Goal: Check status

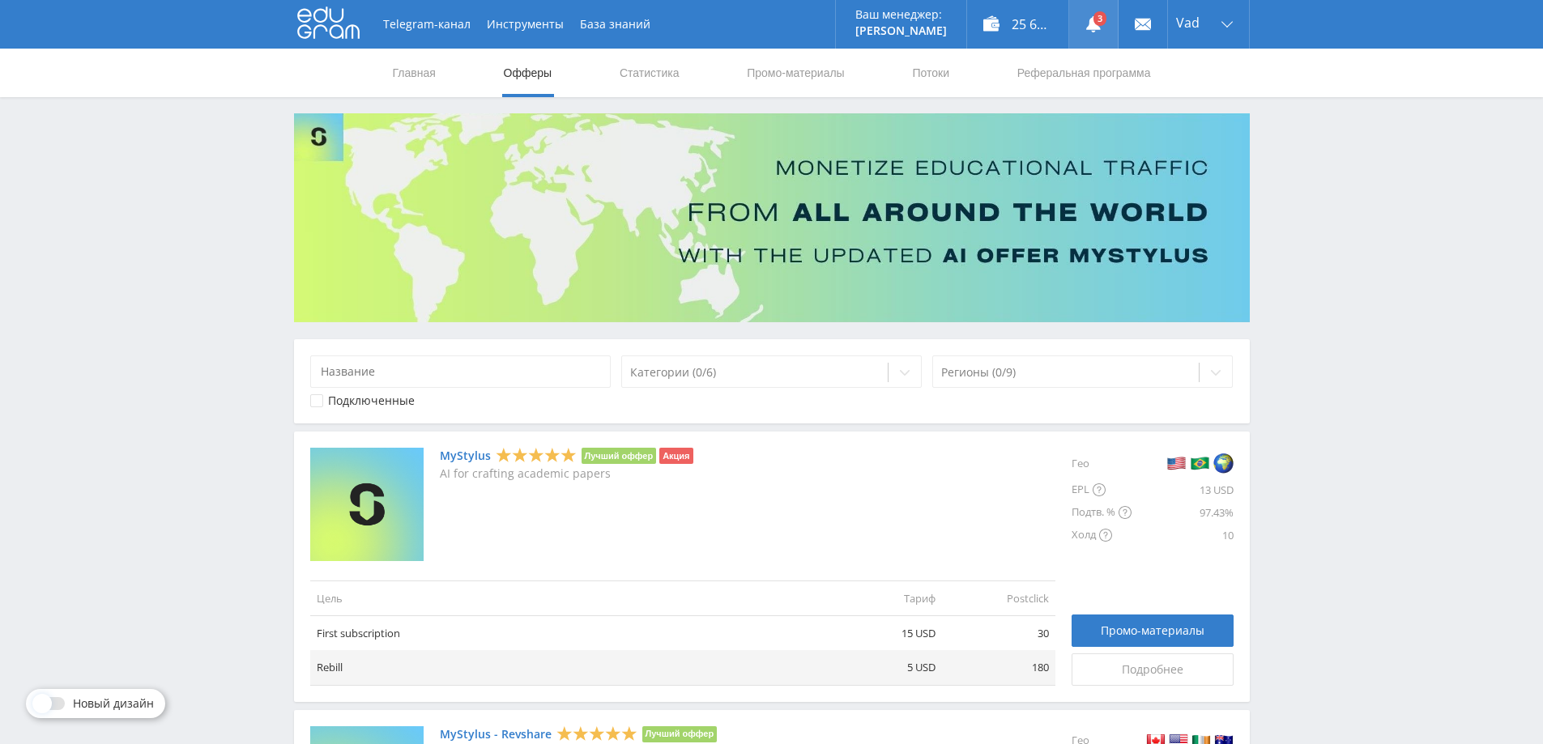
click at [1098, 23] on link at bounding box center [1093, 24] width 49 height 49
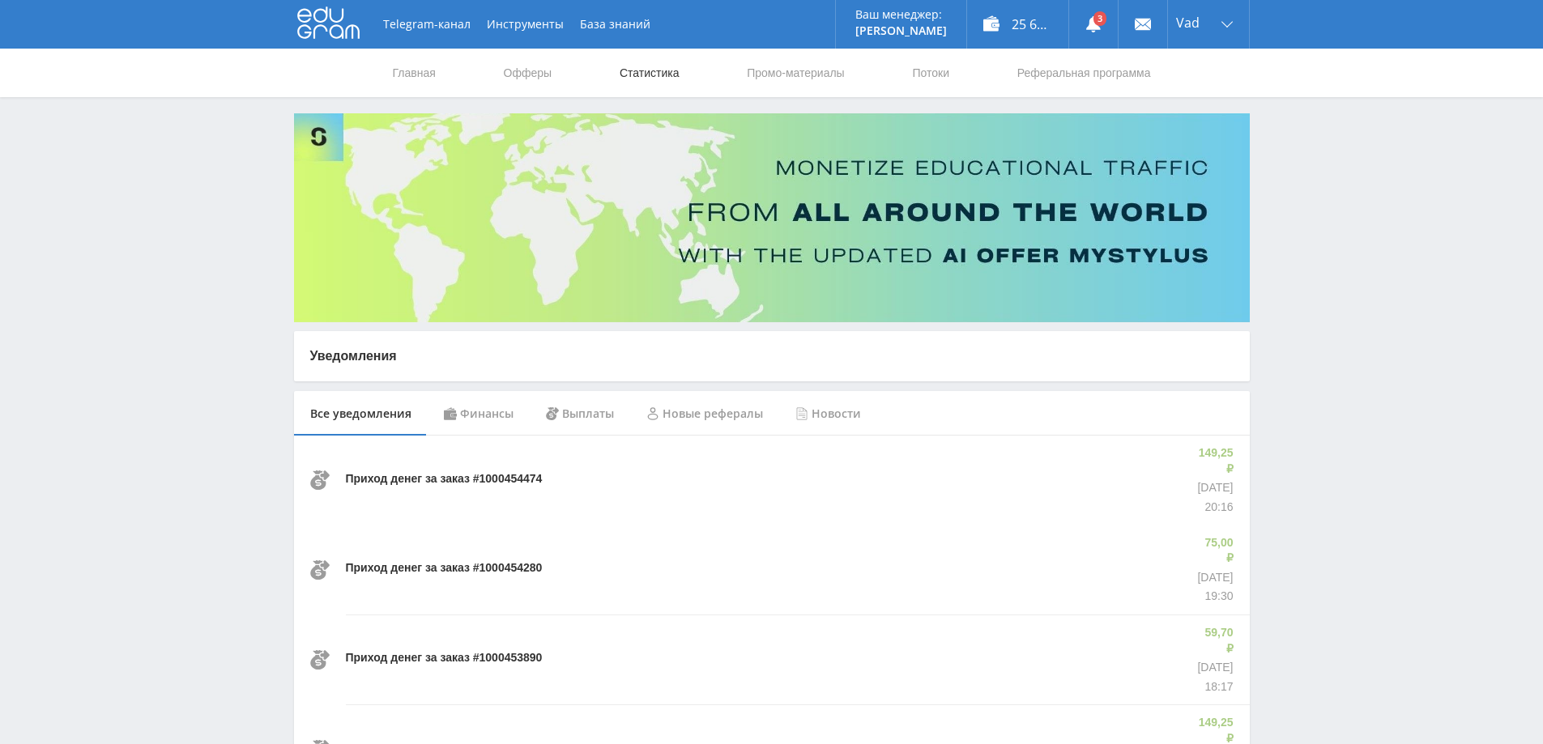
click at [639, 82] on link "Статистика" at bounding box center [649, 73] width 63 height 49
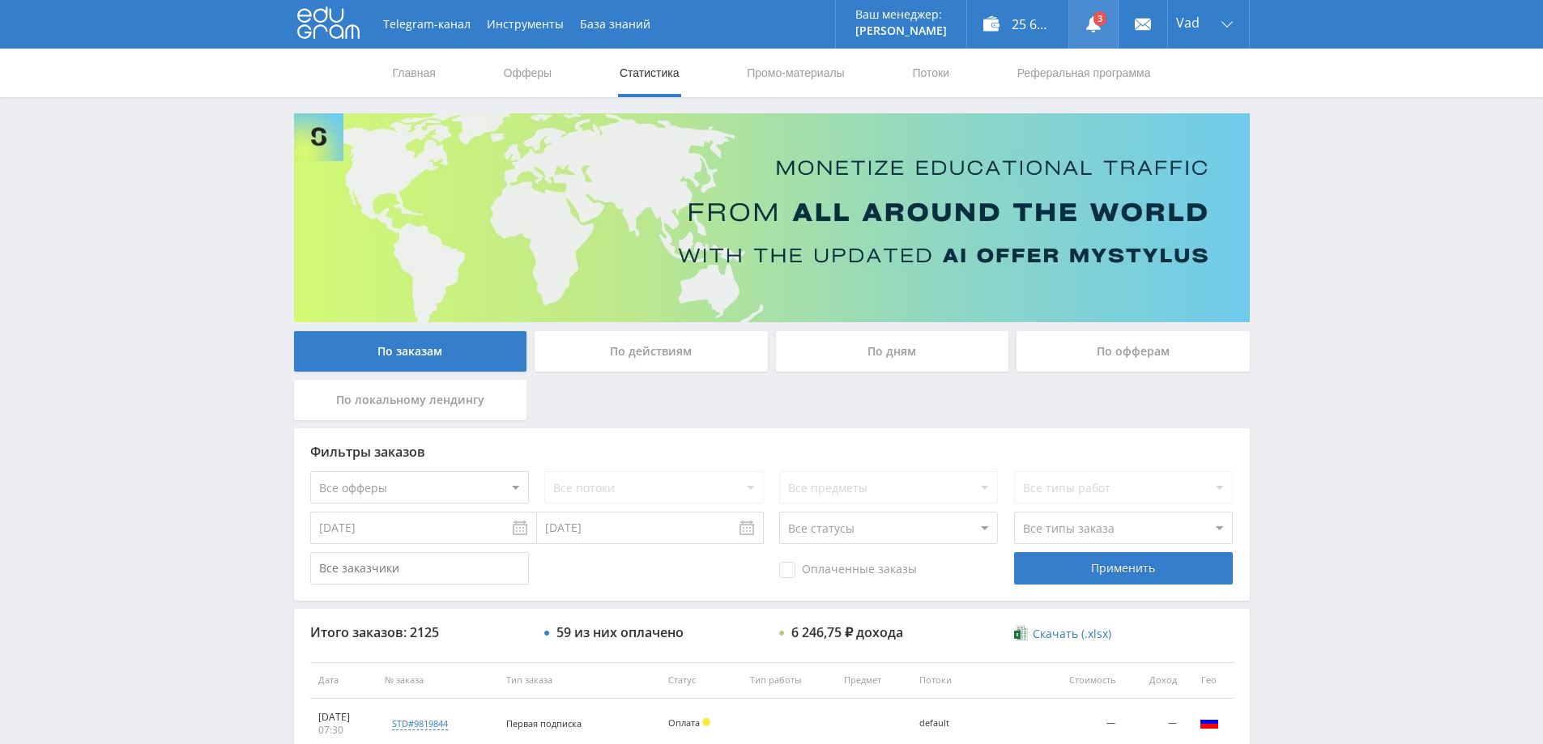
click at [1092, 25] on use at bounding box center [1093, 24] width 15 height 16
